Goal: Information Seeking & Learning: Learn about a topic

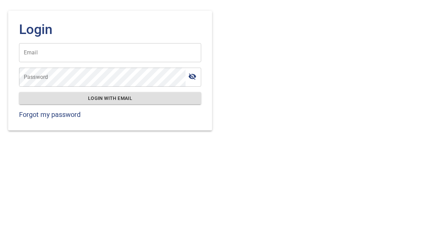
click at [150, 49] on input "Email" at bounding box center [110, 52] width 182 height 19
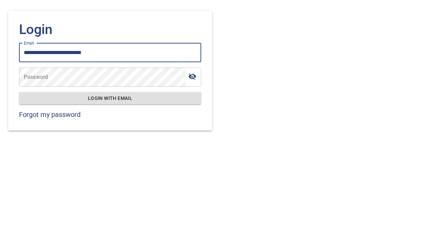
click at [30, 55] on input "**********" at bounding box center [110, 52] width 182 height 19
type input "**********"
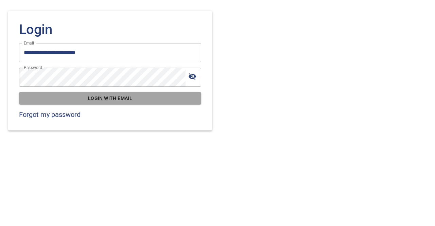
click at [52, 95] on span "Login with email" at bounding box center [109, 98] width 171 height 8
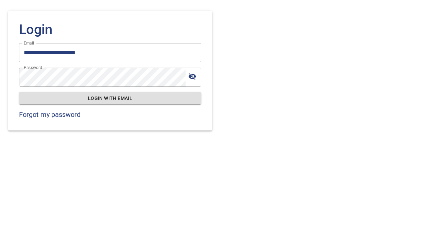
click at [196, 79] on div "Password" at bounding box center [110, 77] width 182 height 19
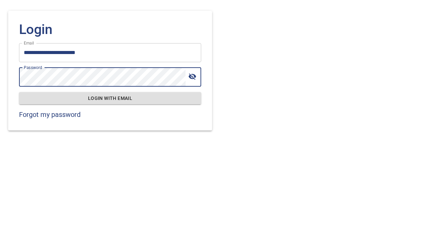
click at [194, 77] on icon "toggle password visibility" at bounding box center [192, 76] width 7 height 6
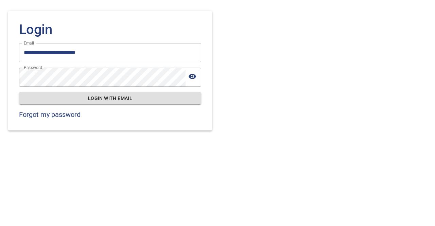
click at [143, 96] on span "Login with email" at bounding box center [109, 98] width 171 height 8
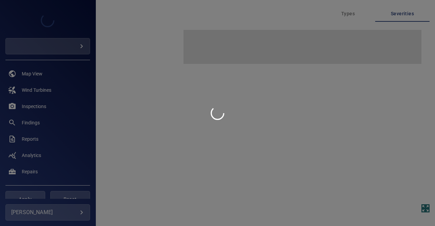
type input "**********"
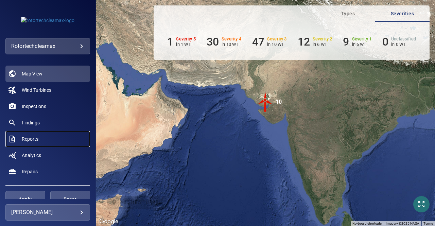
click at [33, 135] on link "Reports" at bounding box center [47, 139] width 85 height 16
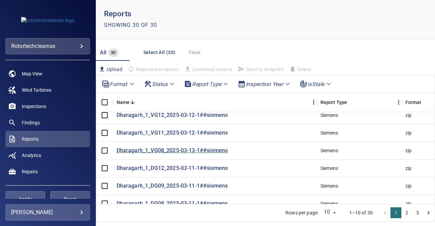
scroll to position [17, 0]
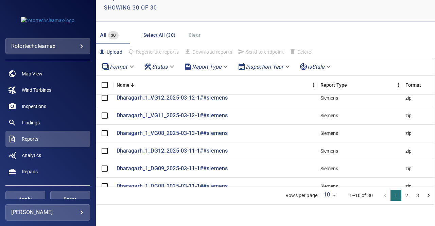
click at [403, 195] on button "2" at bounding box center [406, 195] width 11 height 11
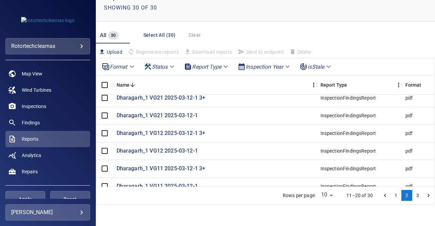
scroll to position [0, 0]
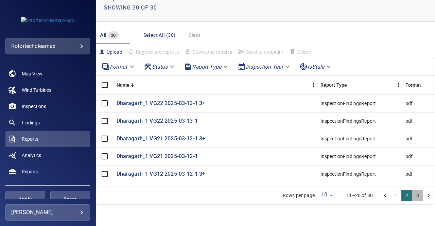
click at [412, 196] on button "3" at bounding box center [417, 195] width 11 height 11
click at [423, 195] on li "pagination navigation" at bounding box center [428, 195] width 11 height 11
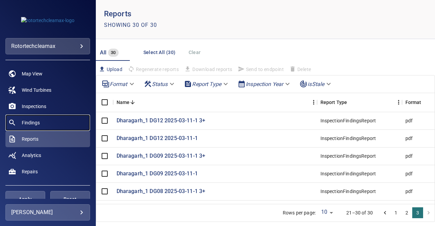
click at [50, 118] on link "Findings" at bounding box center [47, 123] width 85 height 16
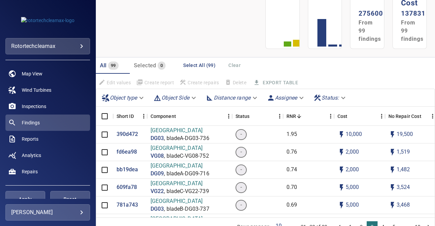
scroll to position [70, 0]
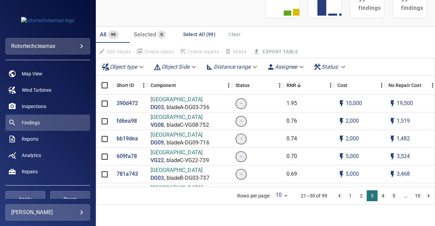
click at [423, 195] on button "Go to next page" at bounding box center [428, 195] width 11 height 11
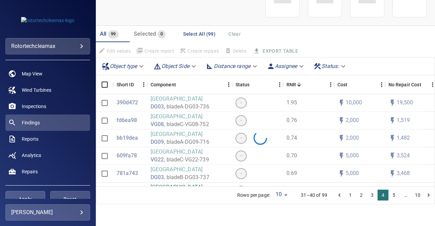
scroll to position [44, 0]
click at [423, 195] on button "Go to next page" at bounding box center [428, 195] width 11 height 11
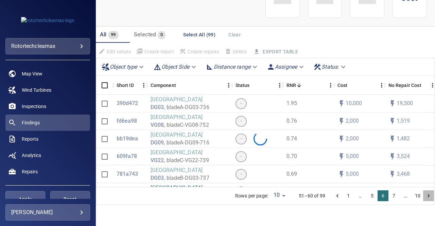
click at [423, 195] on button "Go to next page" at bounding box center [428, 195] width 11 height 11
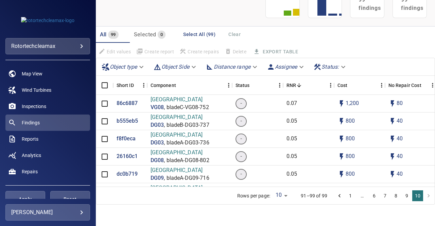
scroll to position [1619, 0]
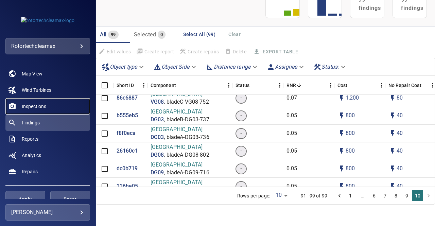
click at [50, 104] on link "Inspections" at bounding box center [47, 106] width 85 height 16
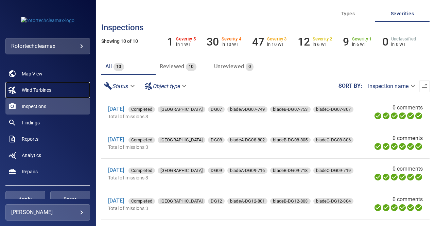
click at [32, 89] on span "Wind Turbines" at bounding box center [37, 90] width 30 height 7
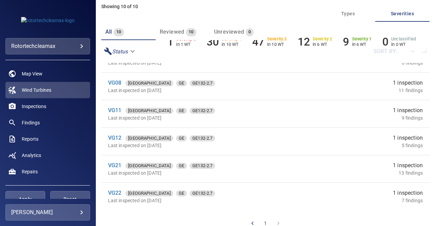
scroll to position [46, 0]
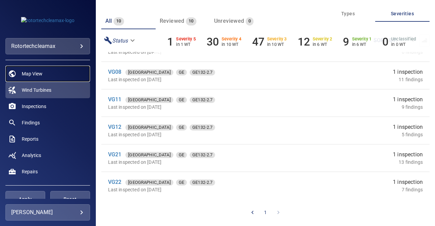
click at [48, 75] on link "Map View" at bounding box center [47, 74] width 85 height 16
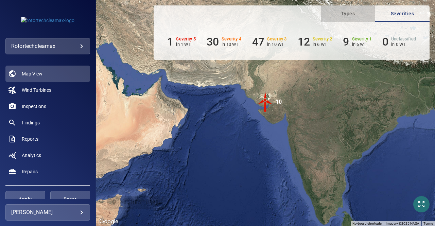
click at [361, 16] on span "Types" at bounding box center [348, 14] width 46 height 8
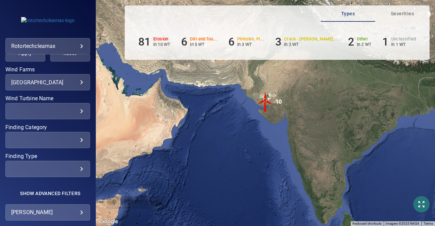
scroll to position [84, 0]
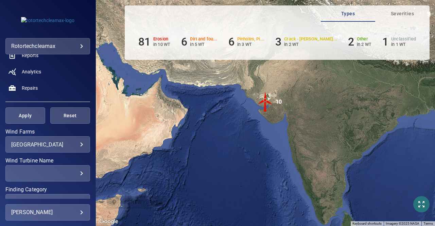
click at [41, 154] on div "**********" at bounding box center [47, 187] width 85 height 116
click at [46, 145] on body "**********" at bounding box center [217, 113] width 435 height 226
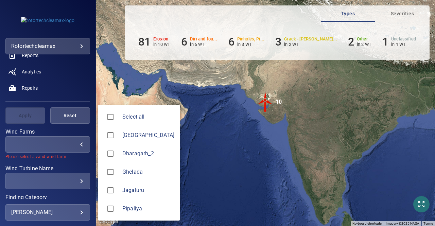
type input "********"
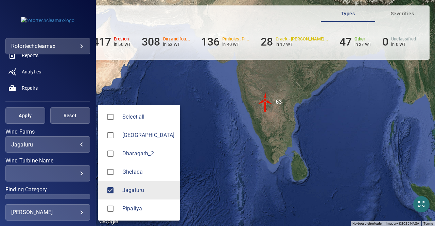
click at [37, 116] on div at bounding box center [217, 113] width 435 height 226
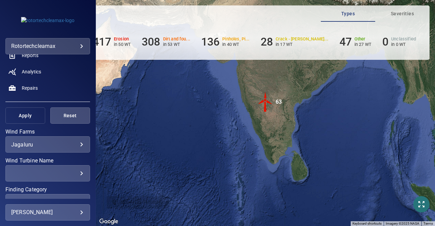
scroll to position [16, 0]
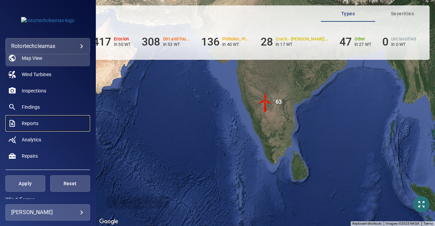
click at [38, 126] on span "Reports" at bounding box center [30, 123] width 17 height 7
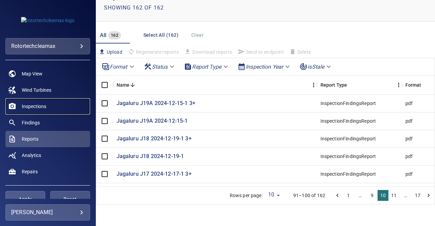
click at [50, 106] on link "Inspections" at bounding box center [47, 106] width 85 height 16
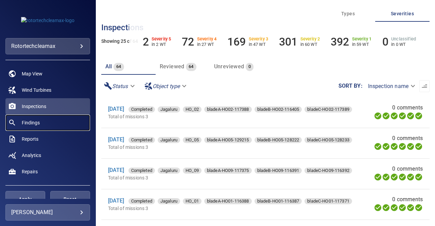
click at [47, 117] on link "Findings" at bounding box center [47, 123] width 85 height 16
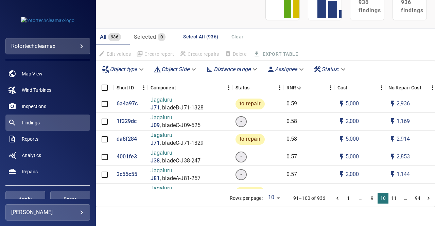
scroll to position [272, 0]
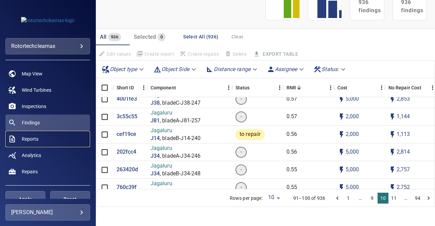
click at [43, 138] on link "Reports" at bounding box center [47, 139] width 85 height 16
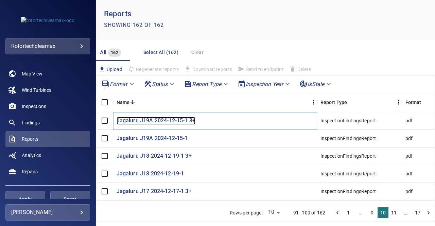
click at [125, 121] on p "Jagaluru J19A 2024-12-15-1 3+" at bounding box center [156, 121] width 79 height 8
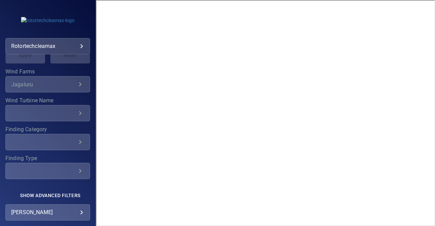
scroll to position [152, 0]
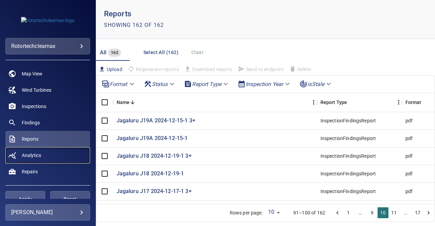
click at [36, 159] on link "Analytics" at bounding box center [47, 155] width 85 height 16
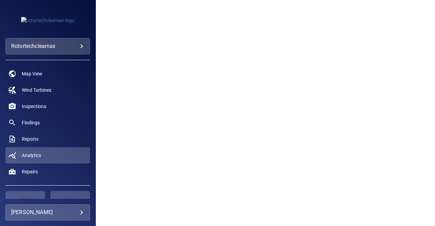
scroll to position [68, 0]
click at [36, 136] on span "Reports" at bounding box center [30, 139] width 17 height 7
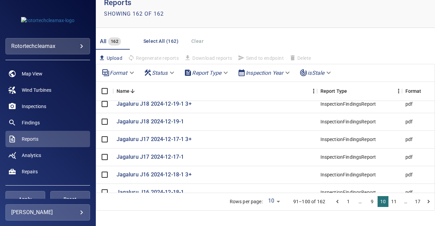
scroll to position [17, 0]
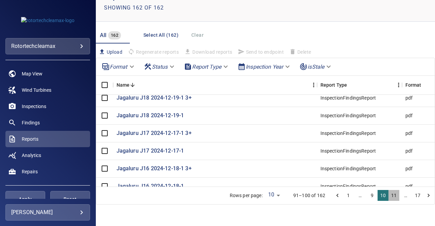
click at [388, 195] on button "11" at bounding box center [393, 195] width 11 height 11
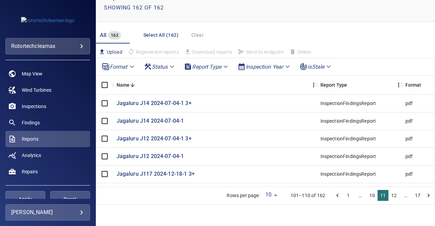
click at [417, 196] on button "17" at bounding box center [417, 195] width 11 height 11
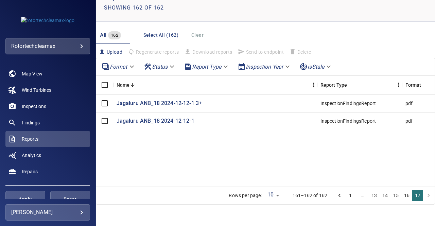
click at [424, 197] on li "pagination navigation" at bounding box center [428, 195] width 11 height 11
click at [403, 196] on button "16" at bounding box center [406, 195] width 11 height 11
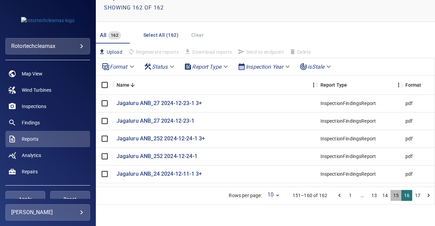
click at [391, 192] on button "15" at bounding box center [395, 195] width 11 height 11
click at [380, 193] on button "14" at bounding box center [385, 195] width 11 height 11
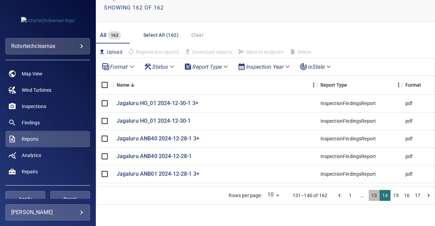
click at [369, 195] on button "13" at bounding box center [374, 195] width 11 height 11
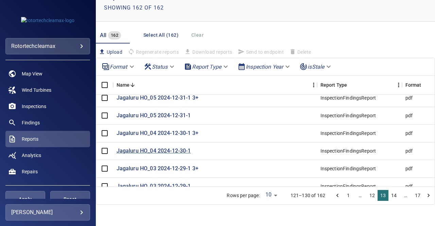
scroll to position [46, 0]
click at [172, 147] on p "Jagaluru HO_04 2024-12-30-1" at bounding box center [154, 151] width 74 height 8
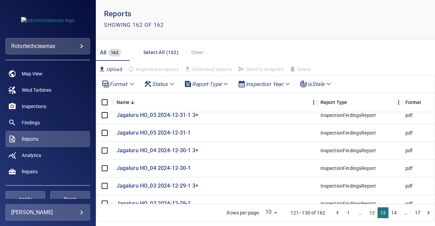
scroll to position [46, 0]
click at [175, 147] on p "Jagaluru HO_04 2024-12-30-1 3+" at bounding box center [158, 151] width 82 height 8
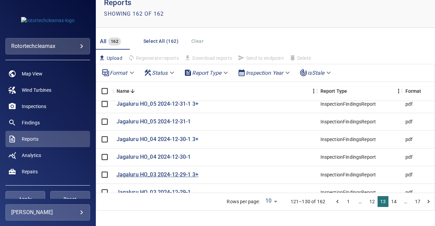
scroll to position [17, 0]
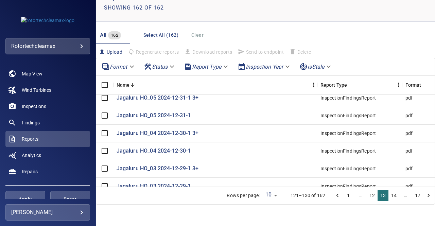
click at [388, 194] on button "14" at bounding box center [393, 195] width 11 height 11
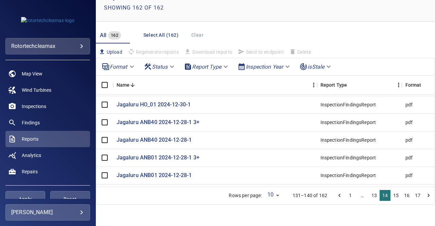
scroll to position [0, 0]
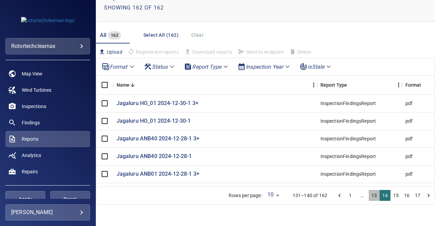
click at [369, 195] on button "13" at bounding box center [374, 195] width 11 height 11
click at [367, 195] on button "12" at bounding box center [372, 195] width 11 height 11
click at [221, 69] on body "**********" at bounding box center [217, 113] width 435 height 226
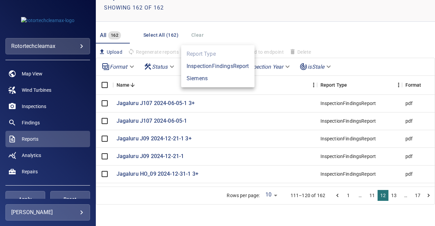
click at [217, 37] on div at bounding box center [217, 113] width 435 height 226
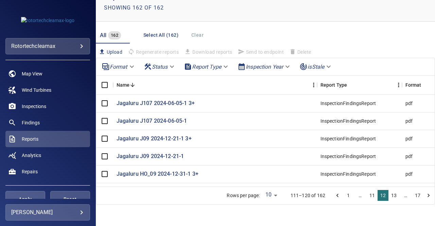
click at [158, 38] on button "Select All (162)" at bounding box center [161, 35] width 40 height 13
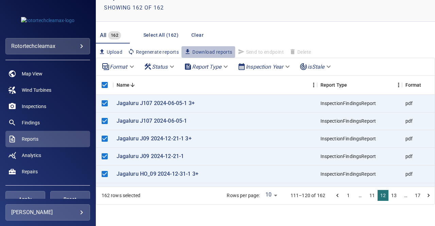
click at [202, 50] on span "Download reports" at bounding box center [208, 51] width 48 height 7
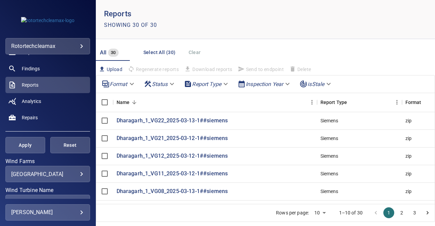
scroll to position [102, 0]
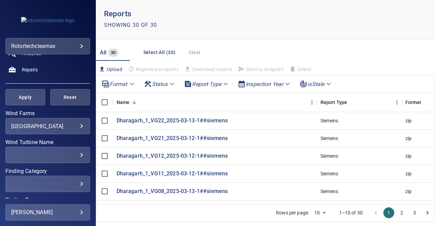
click at [35, 125] on body "**********" at bounding box center [217, 113] width 435 height 226
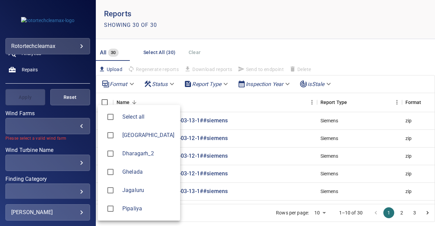
type input "********"
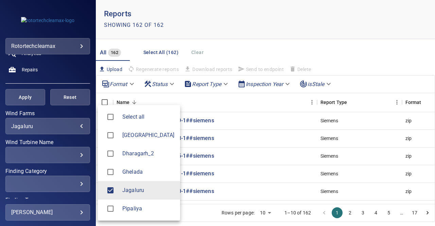
click at [205, 100] on div at bounding box center [217, 113] width 435 height 226
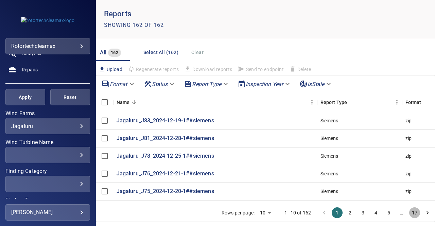
click at [409, 211] on button "17" at bounding box center [414, 212] width 11 height 11
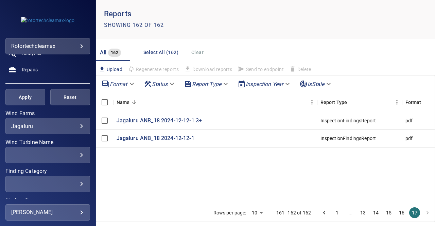
click at [396, 212] on button "16" at bounding box center [401, 212] width 11 height 11
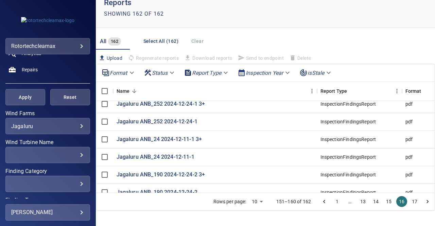
scroll to position [17, 0]
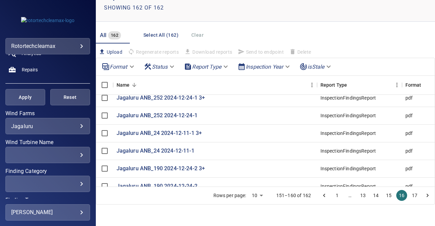
click at [383, 198] on button "15" at bounding box center [388, 195] width 11 height 11
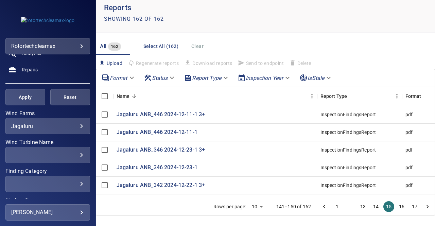
scroll to position [0, 0]
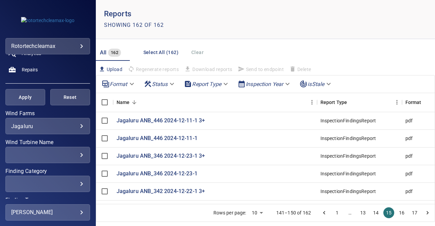
click at [374, 216] on button "14" at bounding box center [375, 212] width 11 height 11
click at [358, 212] on button "13" at bounding box center [363, 212] width 11 height 11
click at [359, 214] on button "12" at bounding box center [363, 212] width 11 height 11
click at [358, 212] on button "11" at bounding box center [363, 212] width 11 height 11
click at [360, 213] on button "10" at bounding box center [363, 212] width 11 height 11
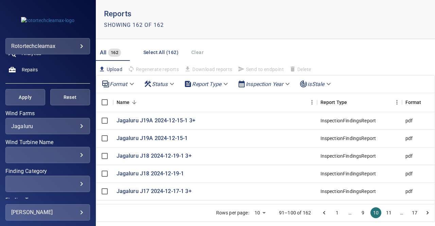
click at [358, 213] on button "9" at bounding box center [363, 212] width 11 height 11
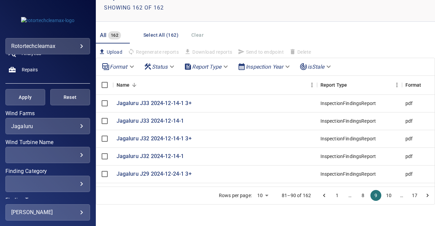
click at [358, 197] on button "8" at bounding box center [363, 195] width 11 height 11
click at [409, 194] on button "17" at bounding box center [414, 195] width 11 height 11
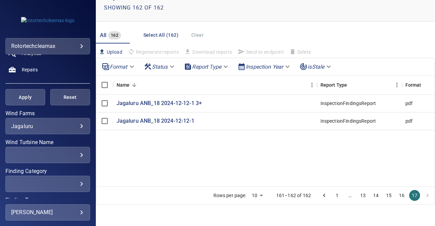
click at [423, 196] on li "pagination navigation" at bounding box center [427, 195] width 13 height 11
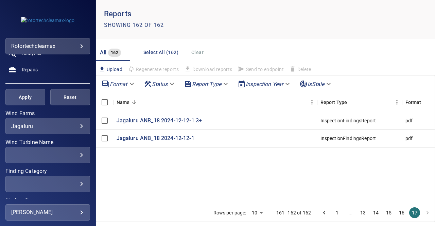
scroll to position [17, 0]
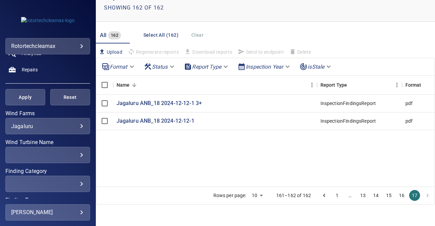
click at [397, 196] on button "16" at bounding box center [401, 195] width 11 height 11
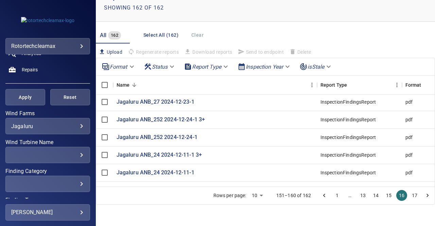
scroll to position [0, 0]
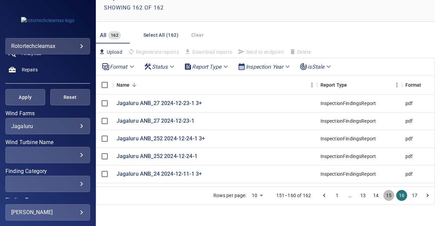
click at [383, 196] on button "15" at bounding box center [388, 195] width 11 height 11
click at [371, 195] on button "14" at bounding box center [375, 195] width 11 height 11
click at [358, 195] on button "13" at bounding box center [363, 195] width 11 height 11
click at [358, 194] on button "12" at bounding box center [363, 195] width 11 height 11
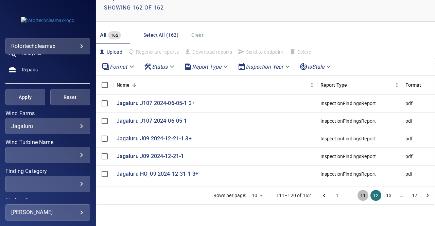
click at [359, 193] on button "11" at bounding box center [363, 195] width 11 height 11
click at [358, 195] on button "10" at bounding box center [363, 195] width 11 height 11
click at [174, 69] on body "**********" at bounding box center [217, 113] width 435 height 226
click at [225, 66] on div at bounding box center [217, 113] width 435 height 226
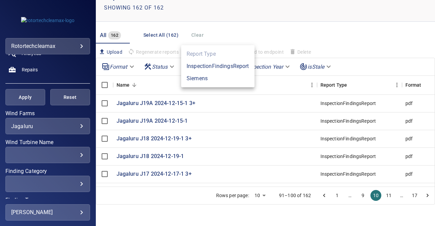
click at [224, 66] on body "**********" at bounding box center [217, 113] width 435 height 226
click at [281, 72] on div at bounding box center [217, 113] width 435 height 226
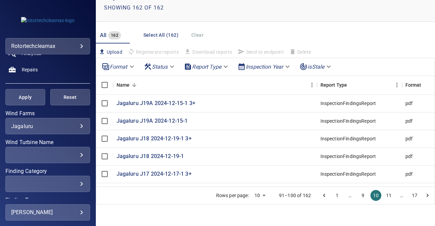
click at [284, 68] on body "**********" at bounding box center [217, 113] width 435 height 226
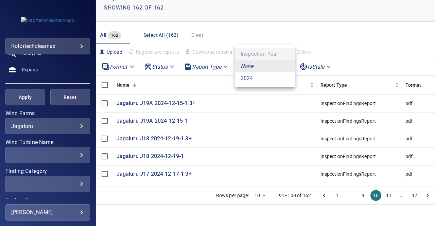
click at [360, 64] on div at bounding box center [217, 113] width 435 height 226
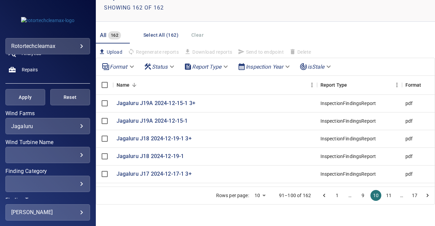
click at [329, 66] on body "**********" at bounding box center [217, 113] width 435 height 226
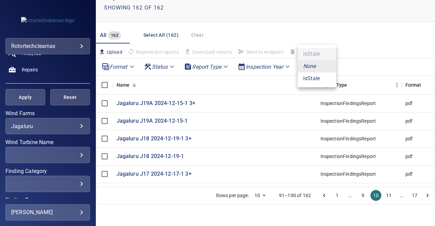
click at [357, 63] on div at bounding box center [217, 113] width 435 height 226
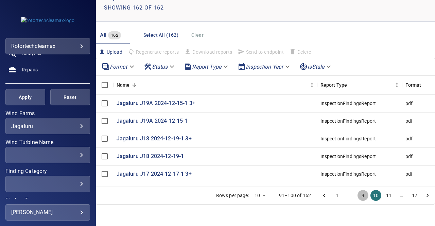
click at [358, 197] on button "9" at bounding box center [363, 195] width 11 height 11
click at [358, 193] on button "8" at bounding box center [363, 195] width 11 height 11
click at [358, 198] on button "7" at bounding box center [363, 195] width 11 height 11
click at [358, 194] on button "6" at bounding box center [363, 195] width 11 height 11
click at [358, 197] on button "5" at bounding box center [363, 195] width 11 height 11
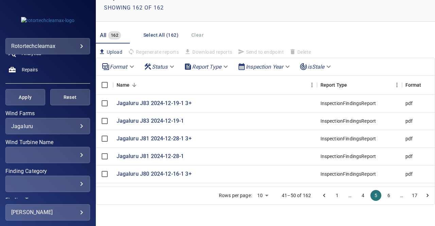
click at [358, 197] on button "4" at bounding box center [363, 195] width 11 height 11
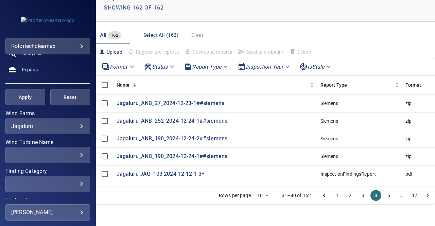
click at [358, 194] on button "3" at bounding box center [363, 195] width 11 height 11
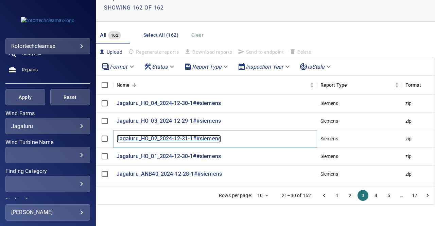
click at [190, 139] on p "Jagaluru_HO_02_2024-12-31-1##siemens" at bounding box center [169, 139] width 104 height 8
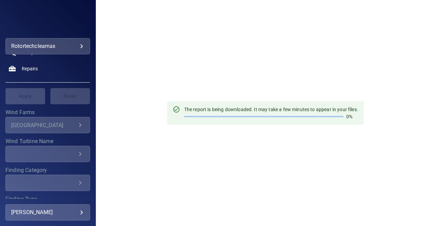
scroll to position [152, 0]
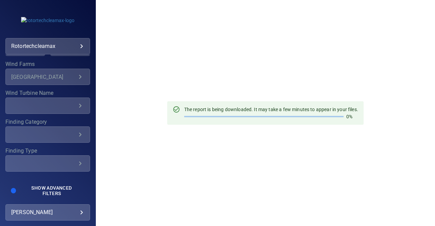
click at [55, 79] on div "[GEOGRAPHIC_DATA]" at bounding box center [43, 77] width 65 height 6
